Goal: Task Accomplishment & Management: Use online tool/utility

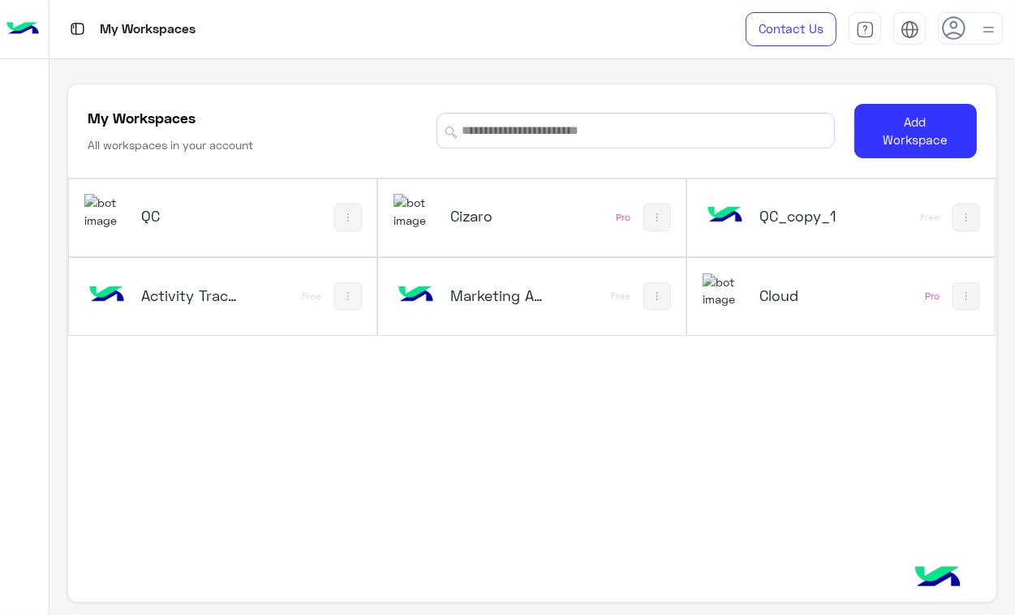
click at [522, 438] on div "QC Cizaro Pro QC_copy_1 Free Activity Tracker Free Marketing Agency_copy_1 Free…" at bounding box center [531, 379] width 927 height 402
click at [919, 118] on button "Add Workspace" at bounding box center [915, 131] width 123 height 54
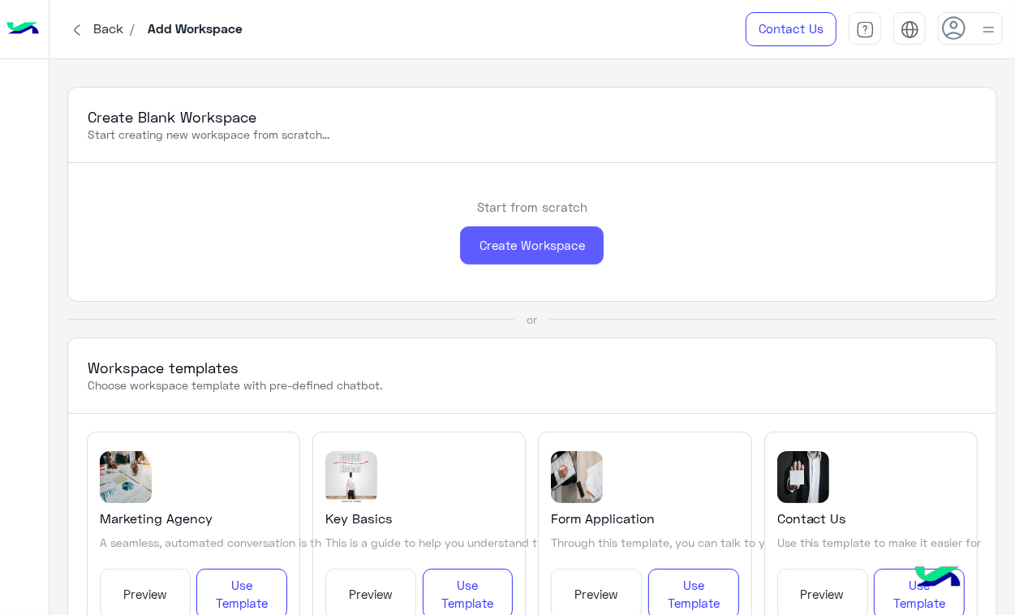
click at [548, 256] on div "Create Workspace" at bounding box center [532, 245] width 144 height 38
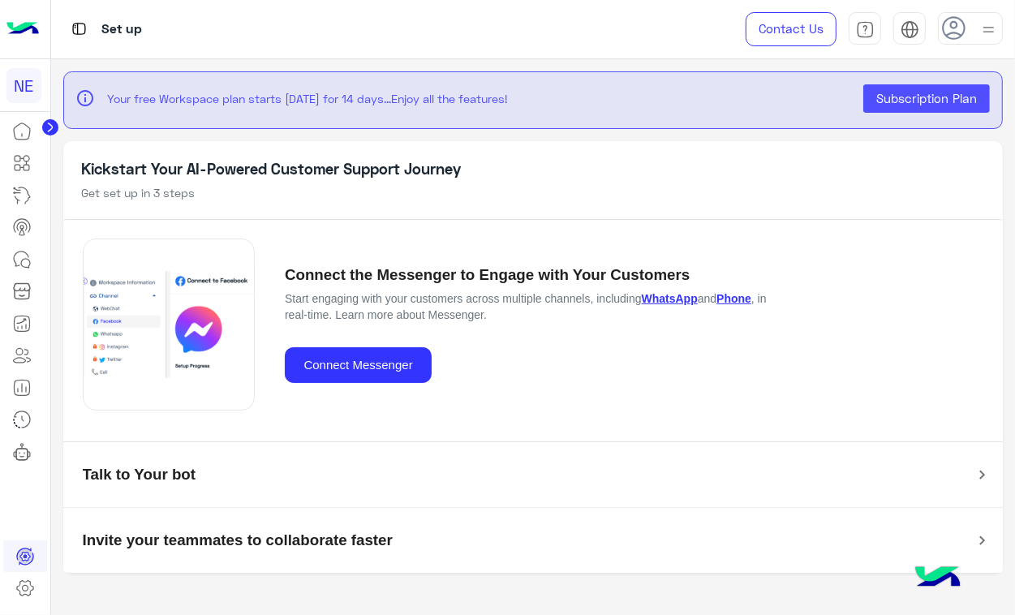
click at [27, 28] on img at bounding box center [22, 29] width 32 height 34
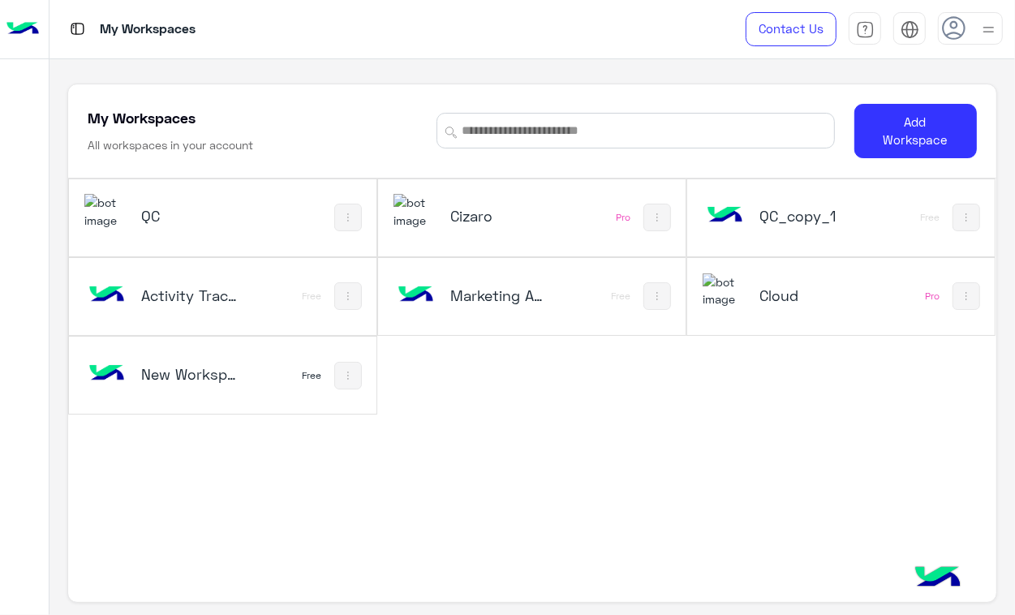
click at [191, 400] on div "New Workspace 1 Free" at bounding box center [222, 375] width 307 height 77
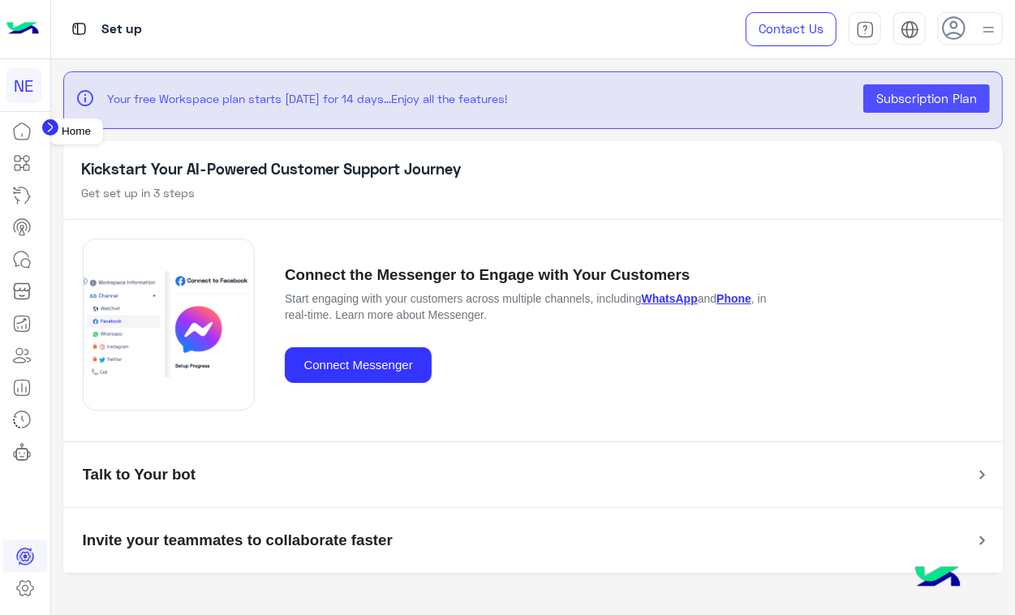
click at [24, 131] on icon at bounding box center [21, 131] width 19 height 19
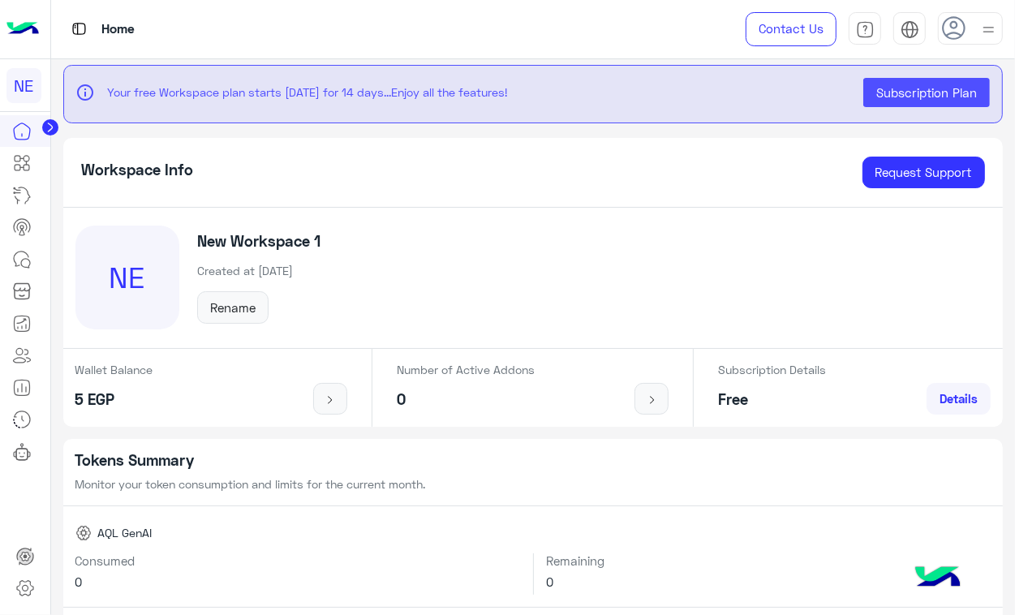
click at [16, 28] on img at bounding box center [22, 29] width 32 height 34
